Goal: Task Accomplishment & Management: Manage account settings

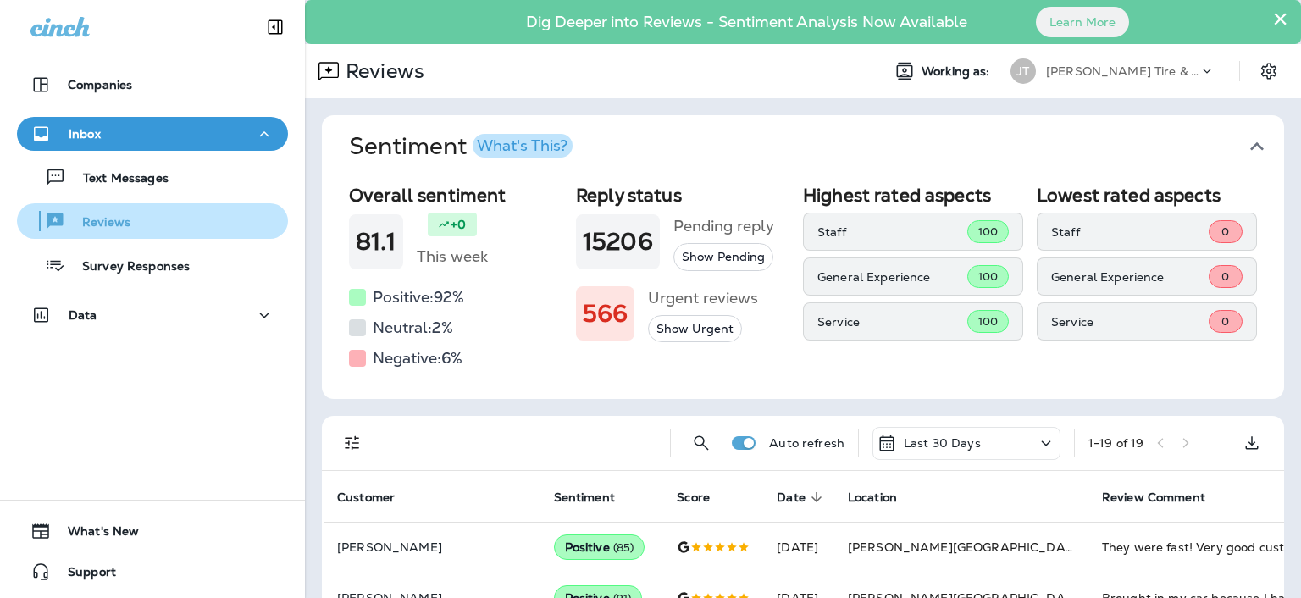
click at [119, 215] on p "Reviews" at bounding box center [97, 223] width 65 height 16
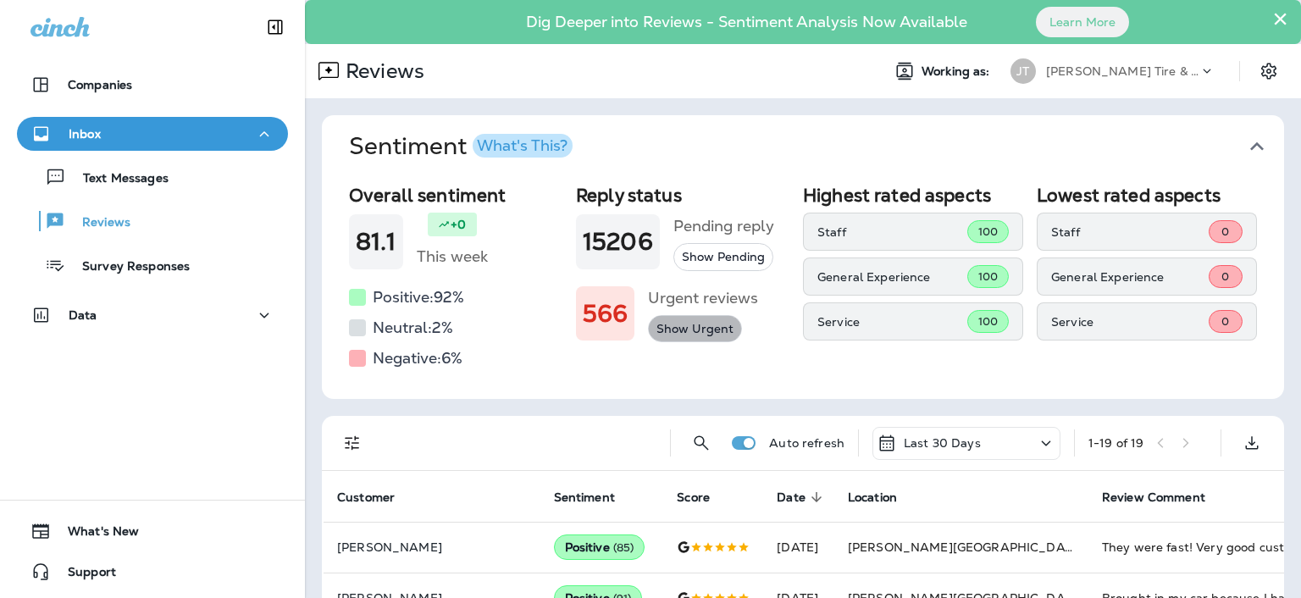
click at [684, 330] on button "Show Urgent" at bounding box center [695, 329] width 94 height 28
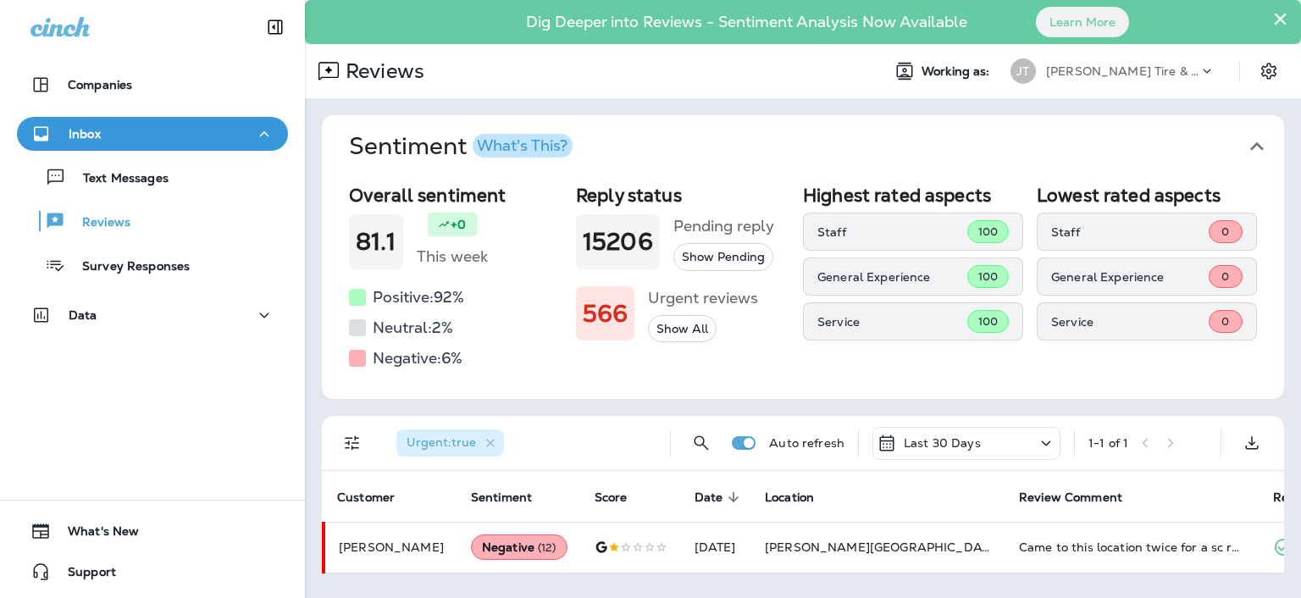
click at [1283, 17] on button "×" at bounding box center [1280, 18] width 16 height 27
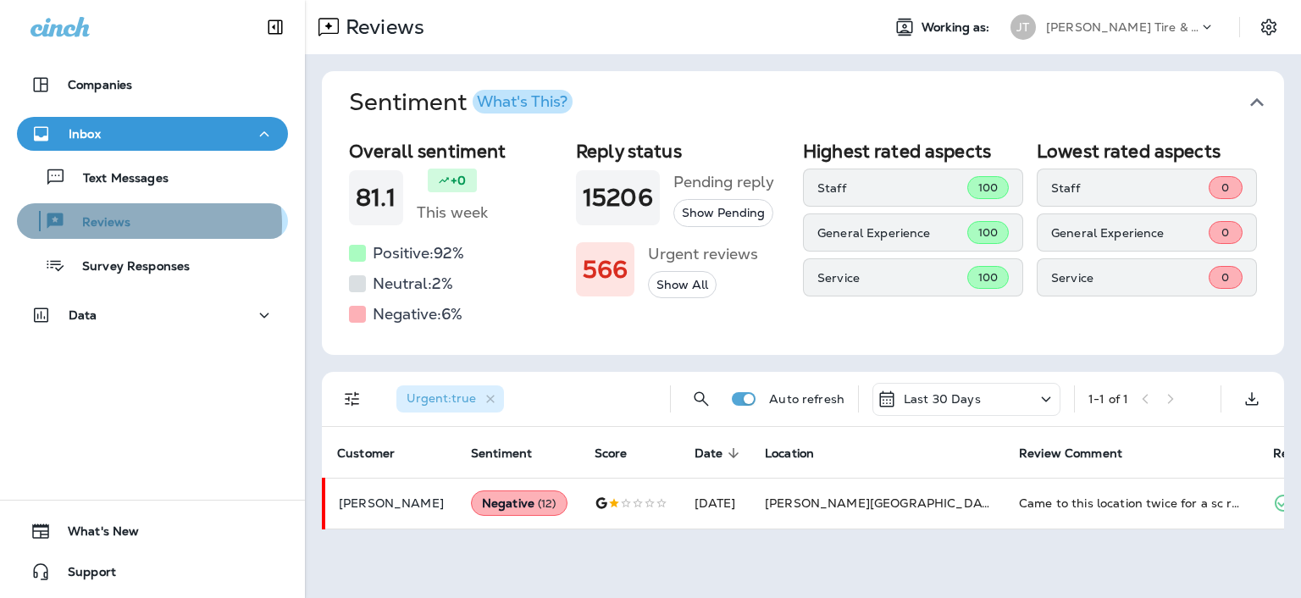
click at [142, 224] on div "Reviews" at bounding box center [153, 220] width 258 height 25
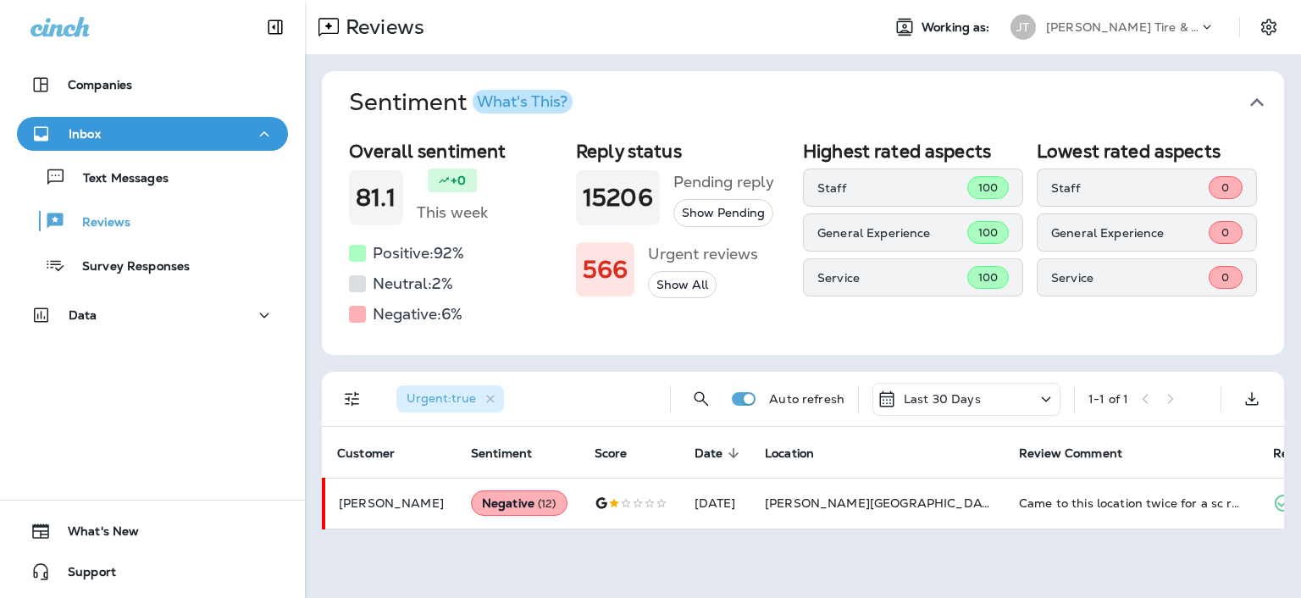
click at [1258, 103] on icon "button" at bounding box center [1257, 102] width 27 height 27
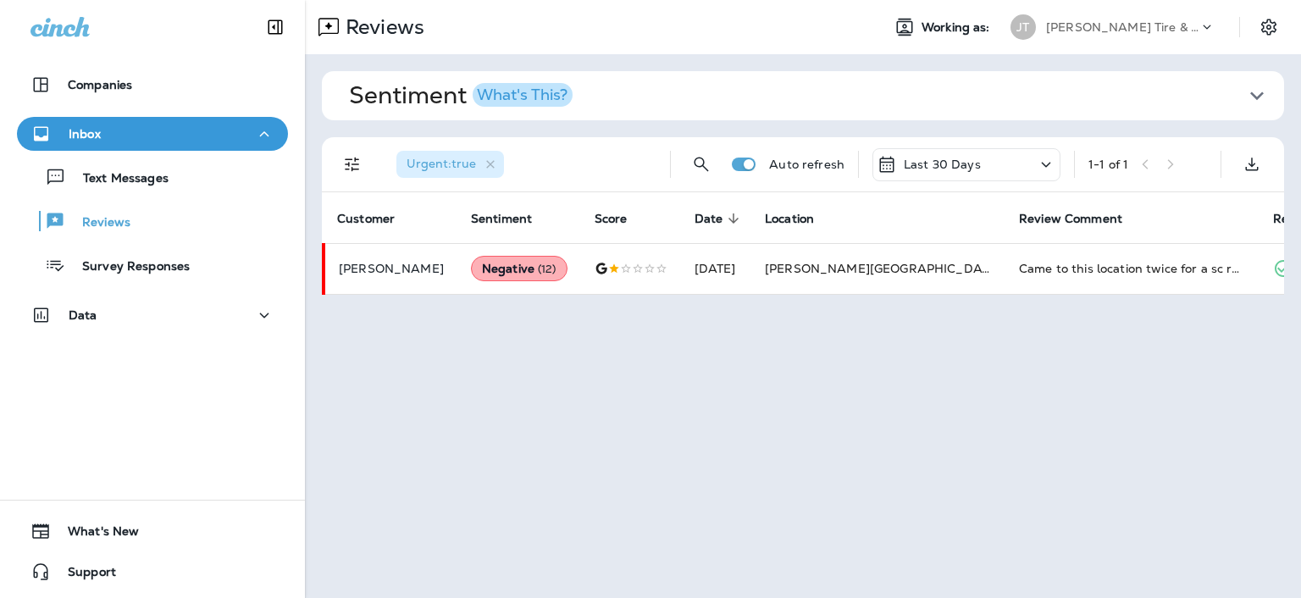
click at [1043, 163] on icon at bounding box center [1046, 164] width 20 height 21
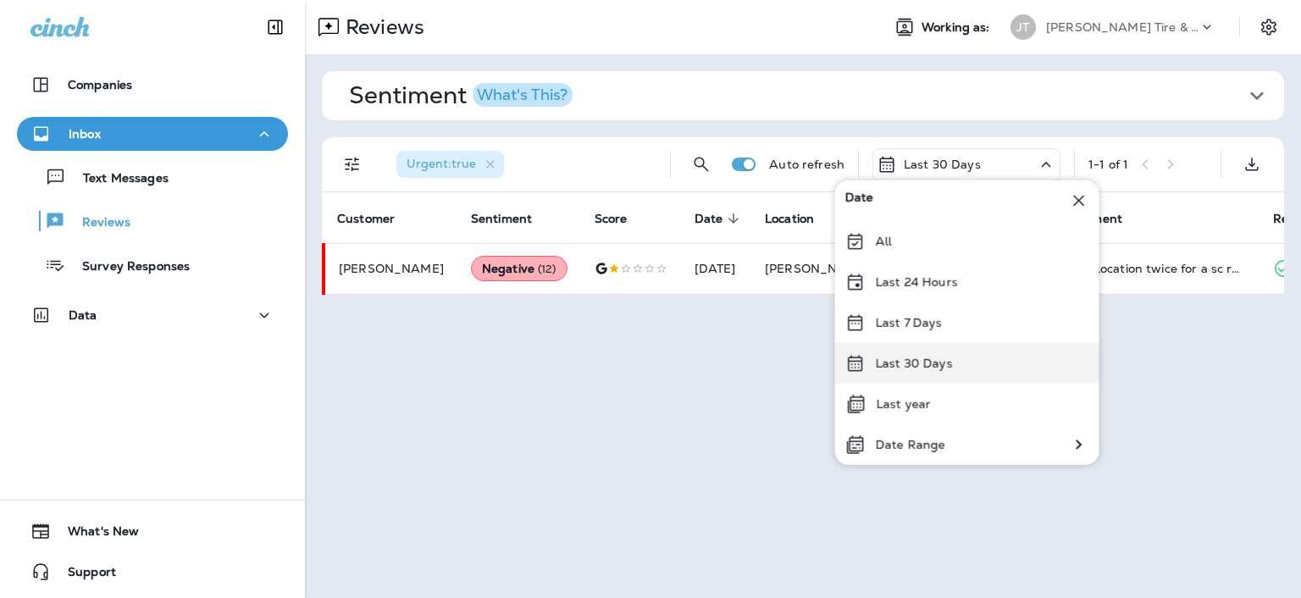
click at [892, 364] on p "Last 30 Days" at bounding box center [914, 364] width 77 height 14
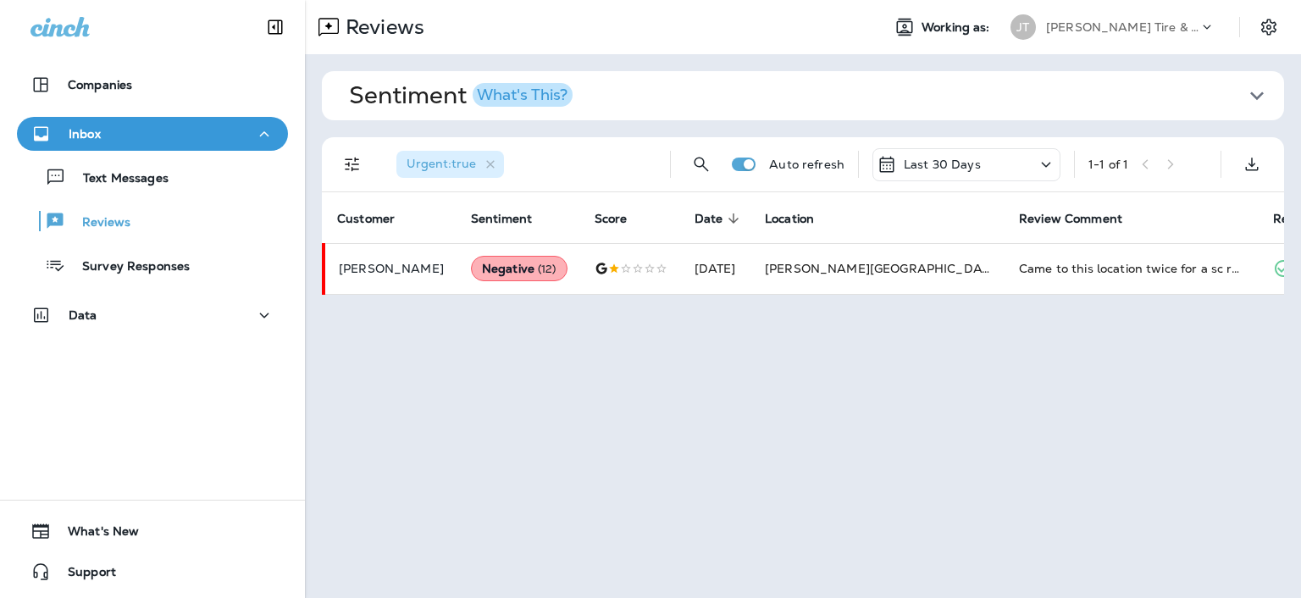
click at [1266, 96] on icon "button" at bounding box center [1257, 95] width 27 height 27
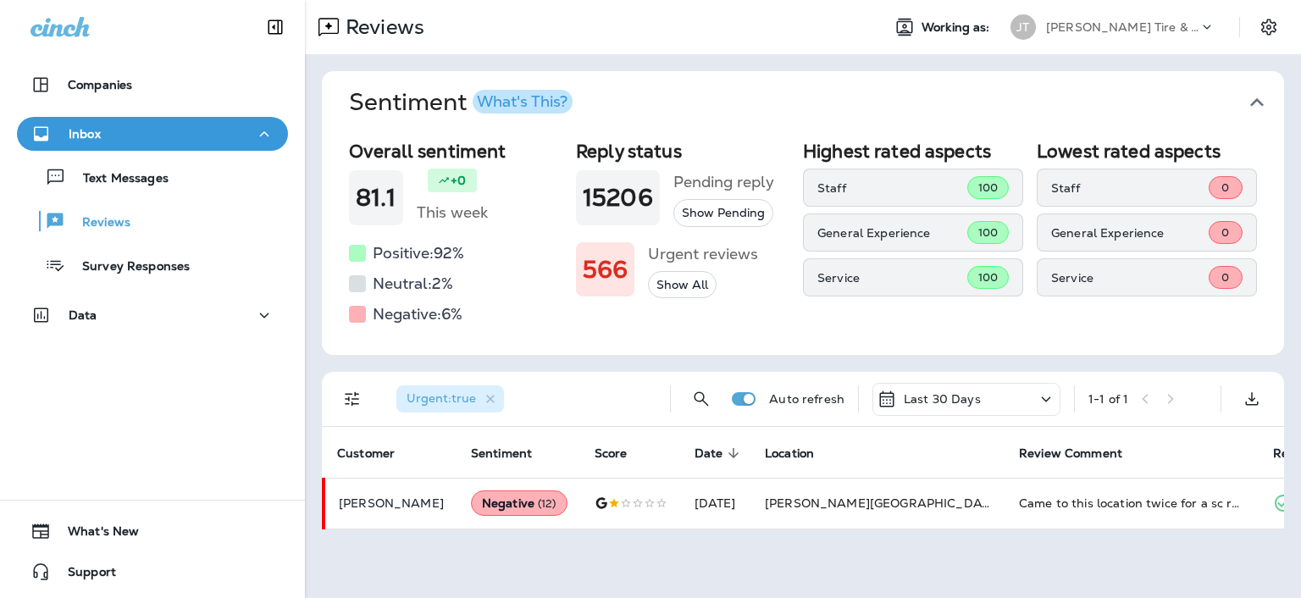
click at [732, 208] on button "Show Pending" at bounding box center [723, 213] width 100 height 28
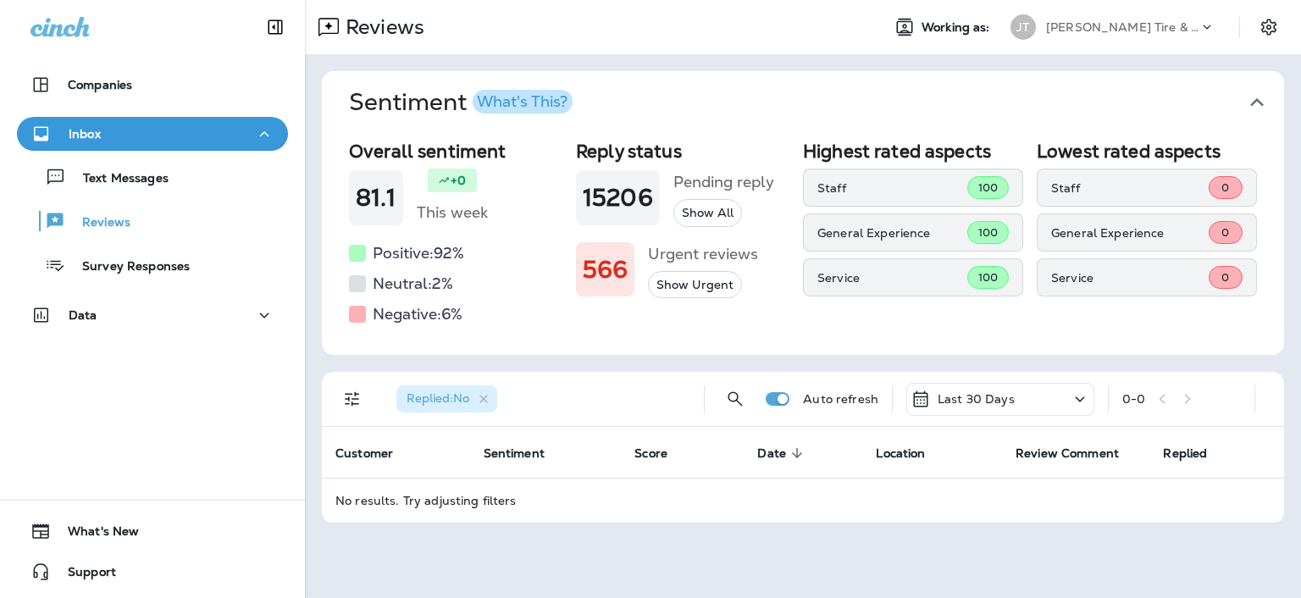
click at [515, 104] on div "What's This?" at bounding box center [522, 101] width 91 height 15
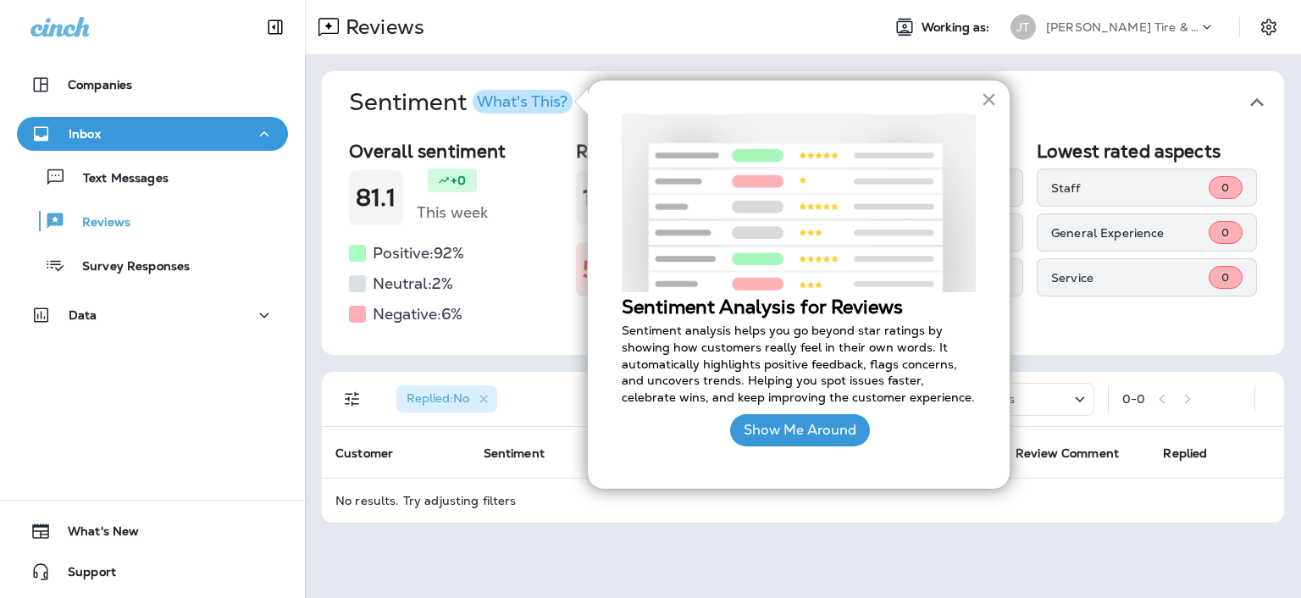
click at [989, 96] on button "×" at bounding box center [989, 99] width 16 height 27
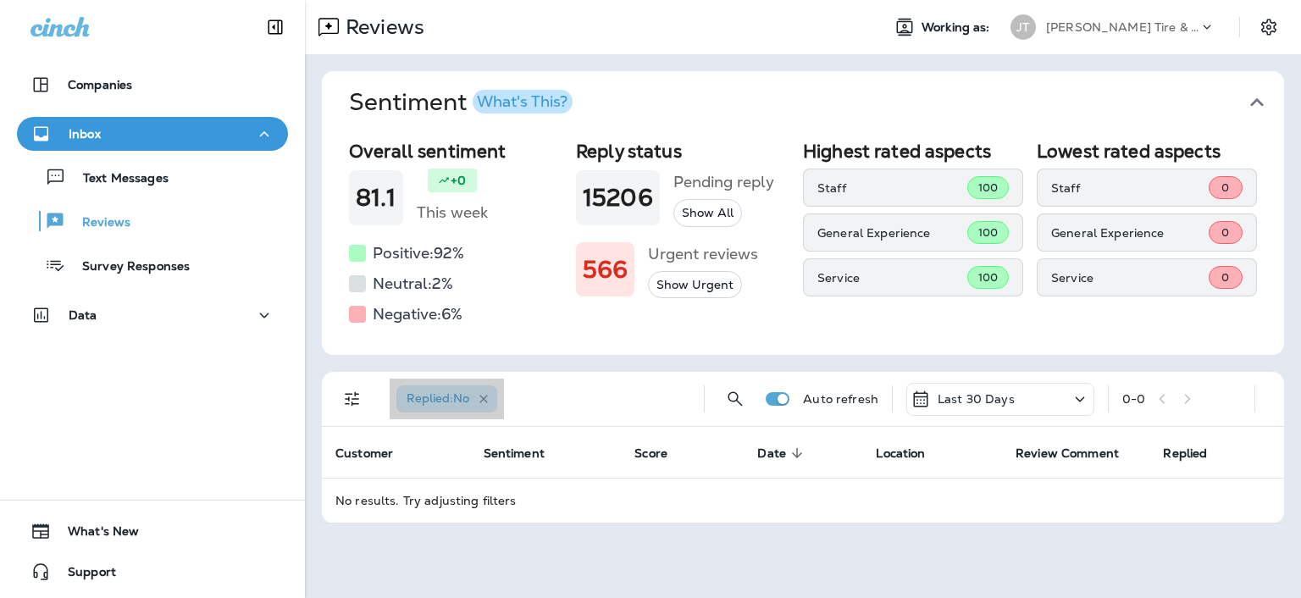
click at [490, 401] on icon "button" at bounding box center [484, 399] width 14 height 14
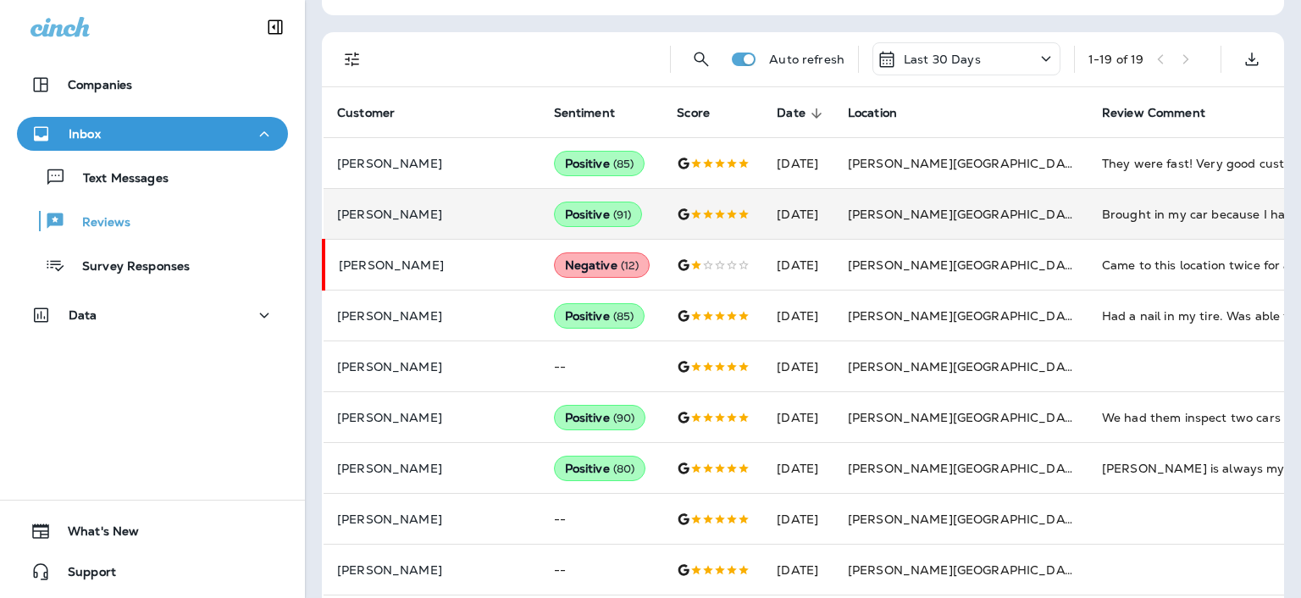
scroll to position [353, 0]
